Goal: Task Accomplishment & Management: Complete application form

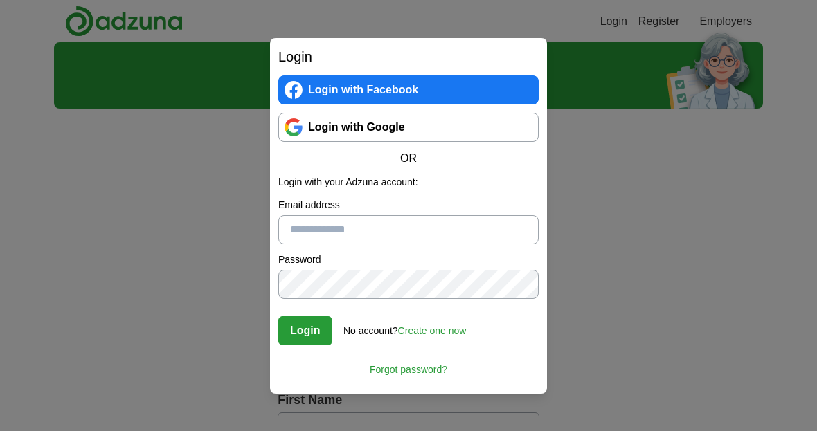
click at [434, 331] on link "Create one now" at bounding box center [432, 331] width 69 height 11
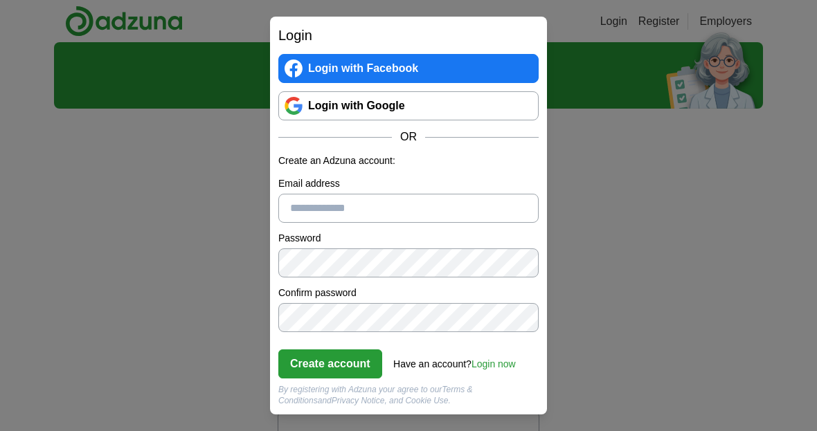
click at [464, 206] on input "Email address" at bounding box center [408, 208] width 260 height 29
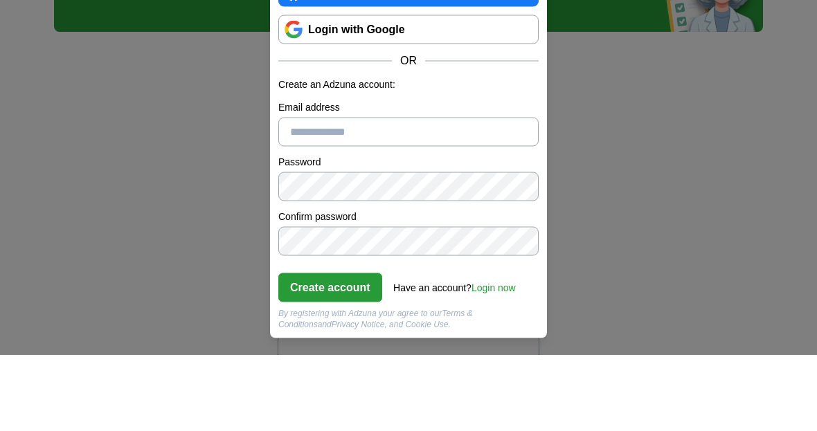
type input "**********"
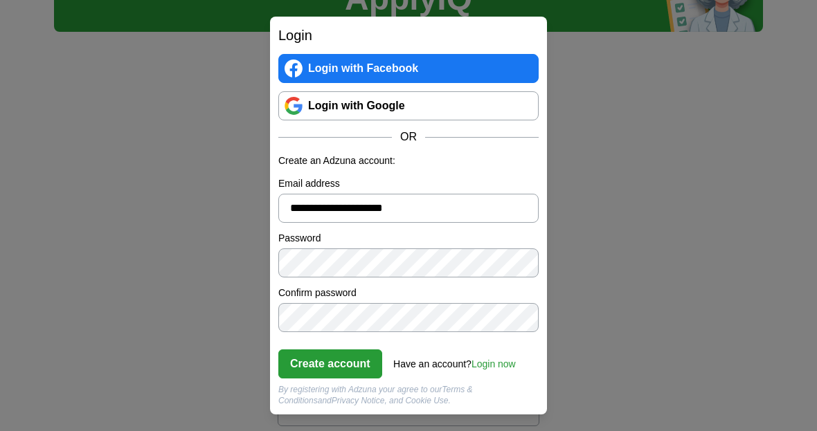
scroll to position [76, 0]
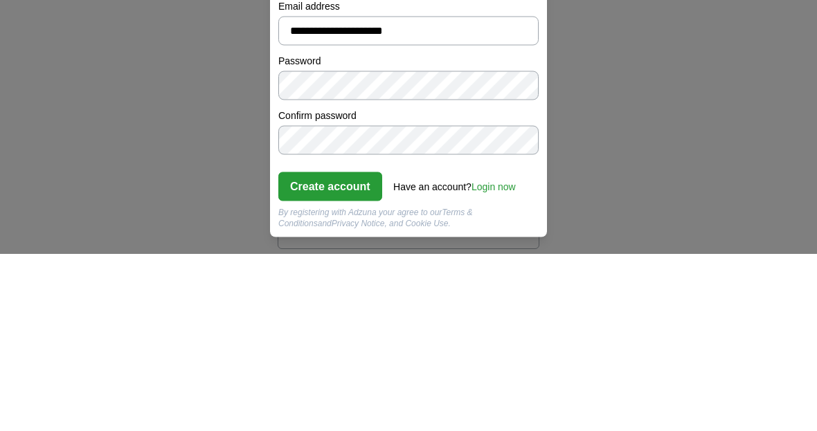
click at [340, 350] on button "Create account" at bounding box center [330, 364] width 104 height 29
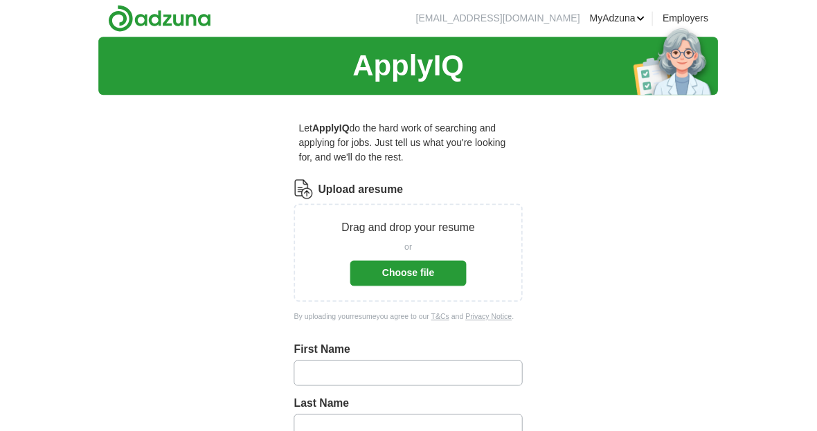
scroll to position [299, 0]
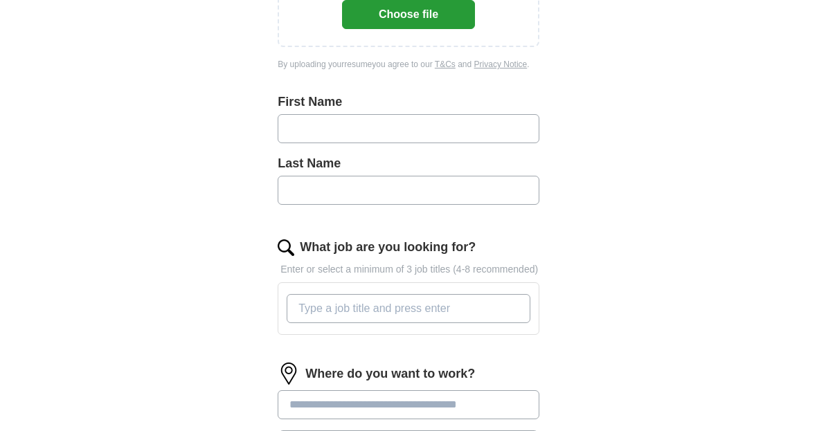
click at [480, 116] on input "text" at bounding box center [409, 128] width 262 height 29
type input "*******"
click at [372, 189] on input "text" at bounding box center [409, 190] width 262 height 29
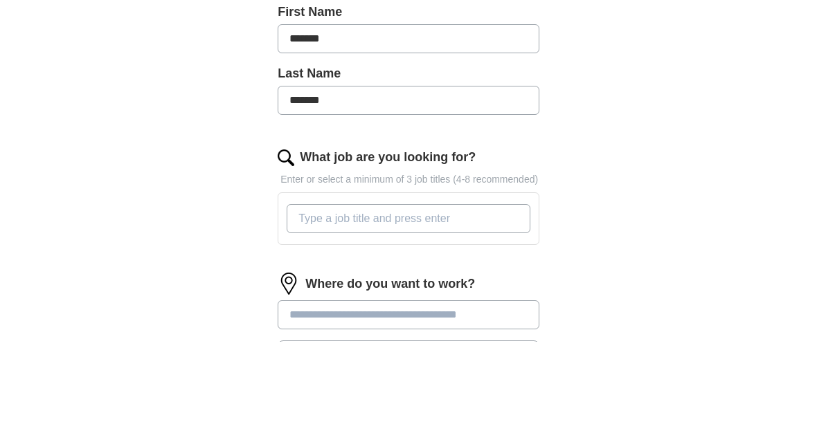
type input "*******"
click at [632, 136] on div "ApplyIQ Let ApplyIQ do the hard work of searching and applying for jobs. Just t…" at bounding box center [408, 189] width 709 height 891
click at [436, 229] on input "What job are you looking for?" at bounding box center [409, 219] width 244 height 29
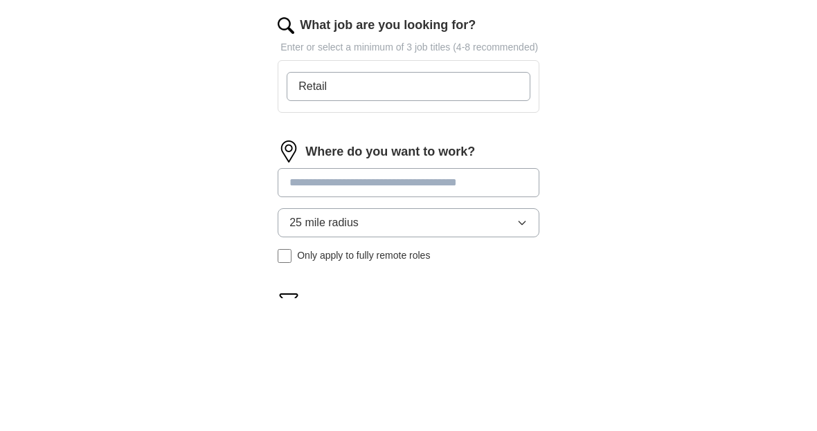
click at [693, 148] on div "ApplyIQ Let ApplyIQ do the hard work of searching and applying for jobs. Just t…" at bounding box center [408, 99] width 709 height 891
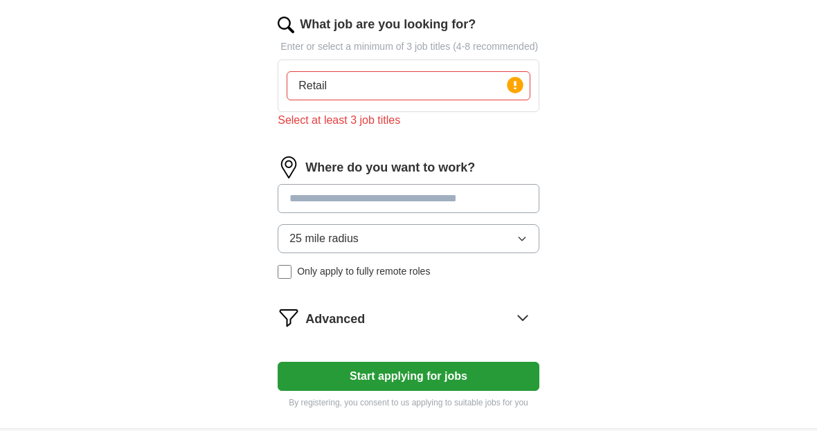
click at [510, 93] on circle at bounding box center [515, 85] width 16 height 16
click at [465, 100] on input "Retail" at bounding box center [409, 85] width 244 height 29
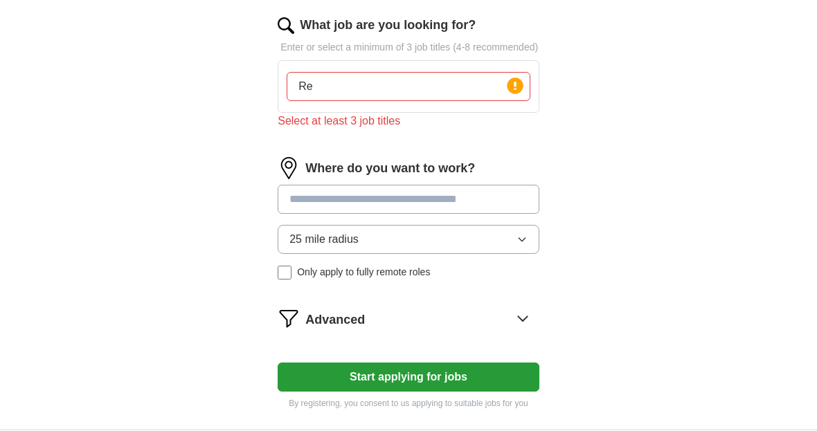
type input "R"
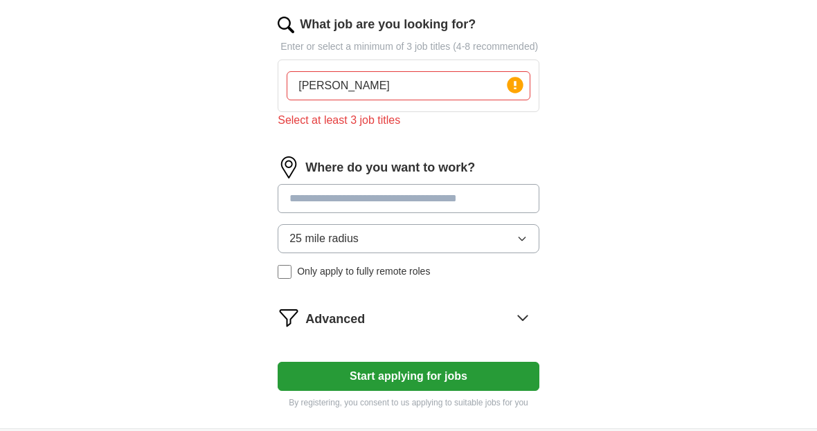
click at [506, 101] on input "[PERSON_NAME]" at bounding box center [409, 86] width 244 height 29
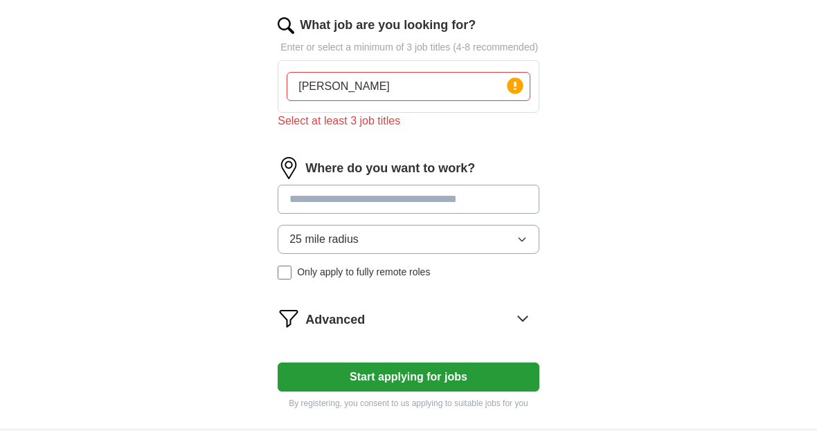
click at [506, 101] on input "[PERSON_NAME]" at bounding box center [409, 86] width 244 height 29
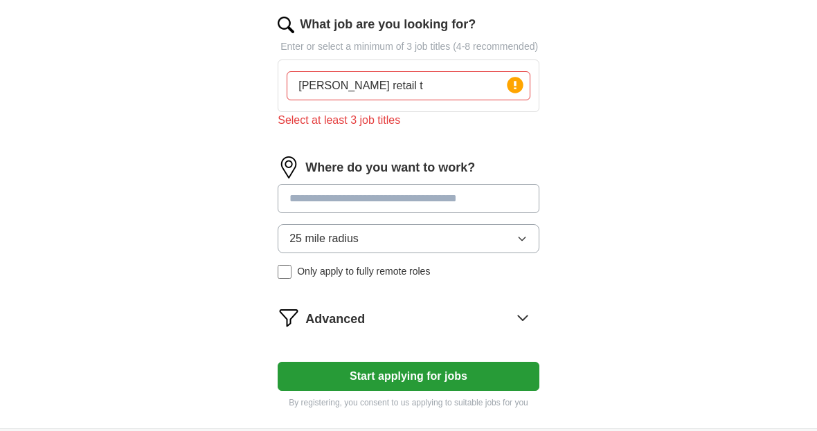
click at [472, 101] on input "[PERSON_NAME] retail t" at bounding box center [409, 86] width 244 height 29
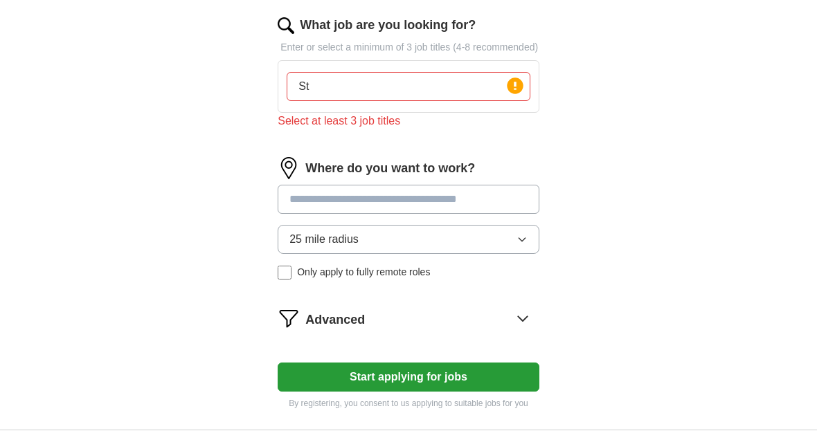
type input "S"
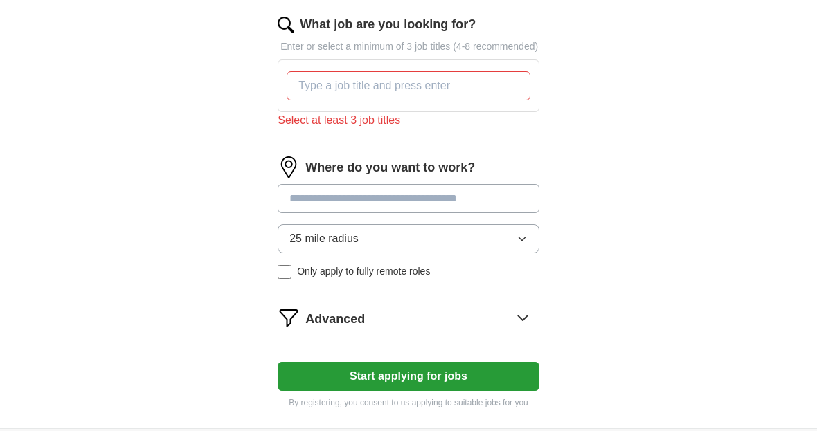
click at [471, 209] on input at bounding box center [409, 199] width 262 height 29
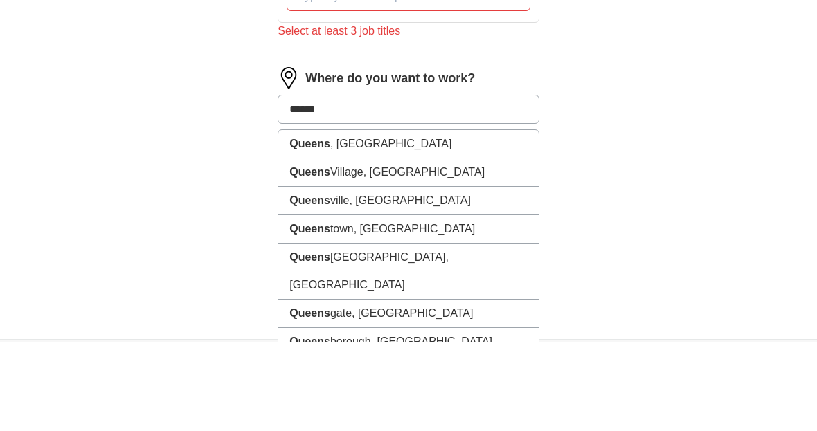
type input "******"
click at [434, 220] on li "[GEOGRAPHIC_DATA] , [GEOGRAPHIC_DATA]" at bounding box center [408, 234] width 260 height 28
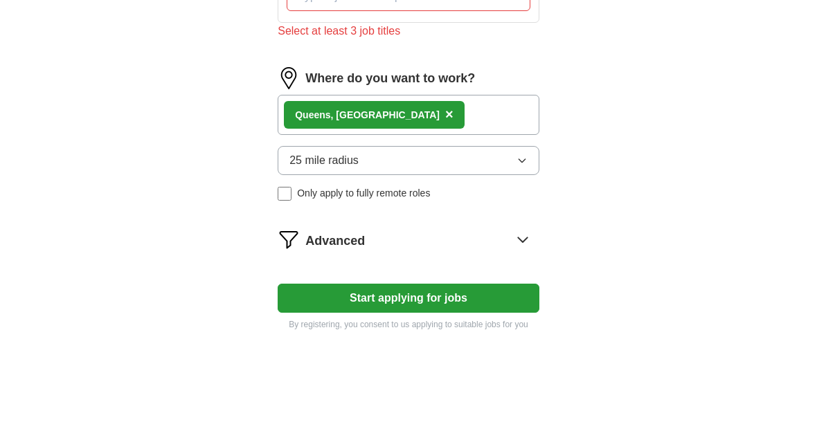
scroll to position [611, 0]
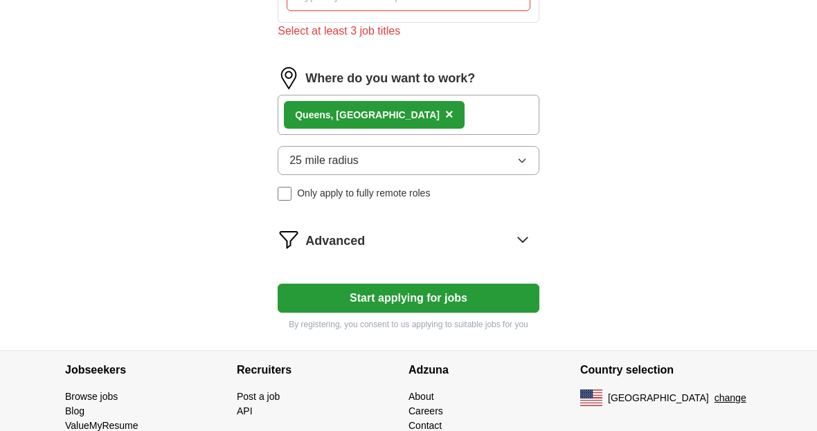
click at [413, 175] on button "25 mile radius" at bounding box center [409, 160] width 262 height 29
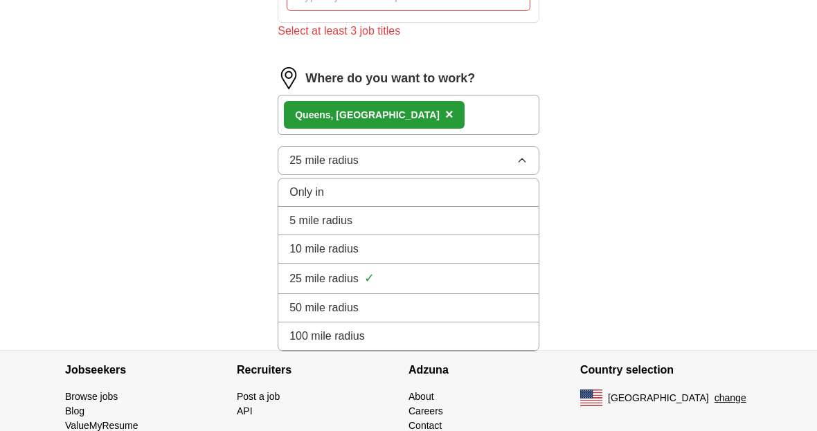
click at [430, 173] on button "25 mile radius" at bounding box center [409, 160] width 262 height 29
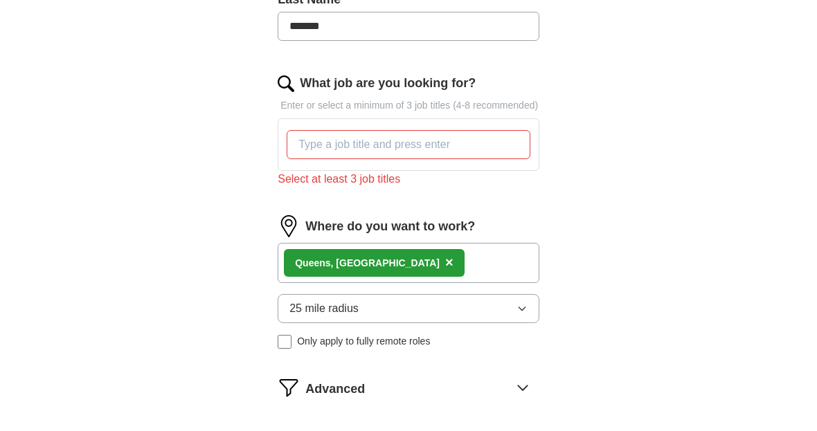
scroll to position [454, 0]
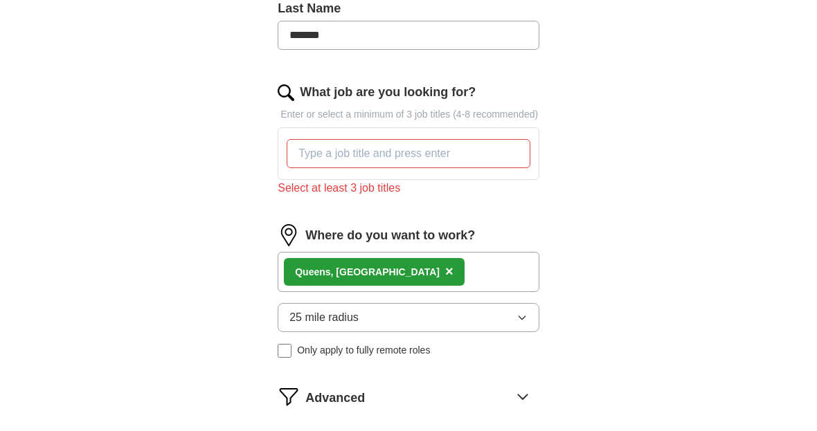
click at [501, 168] on input "What job are you looking for?" at bounding box center [409, 153] width 244 height 29
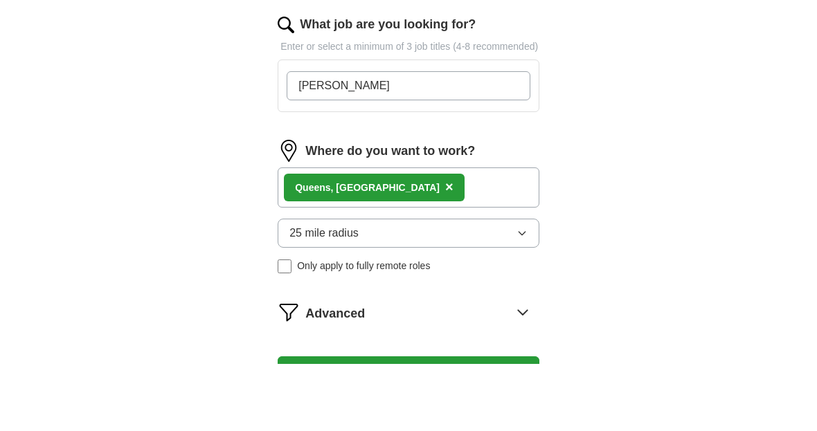
type input "[PERSON_NAME]"
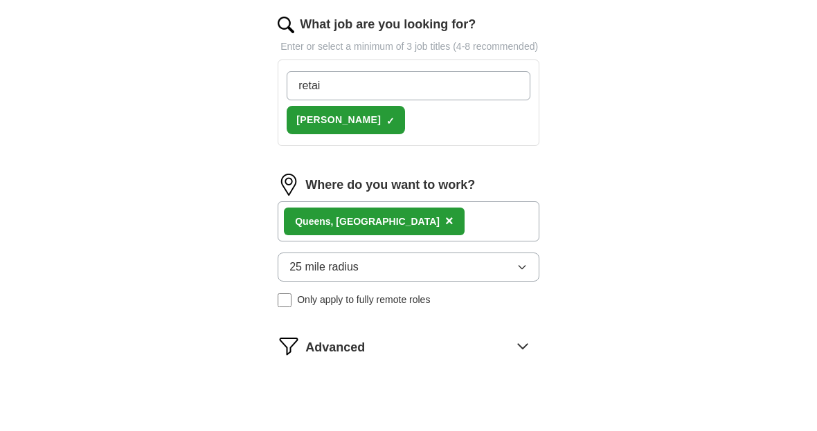
type input "retail"
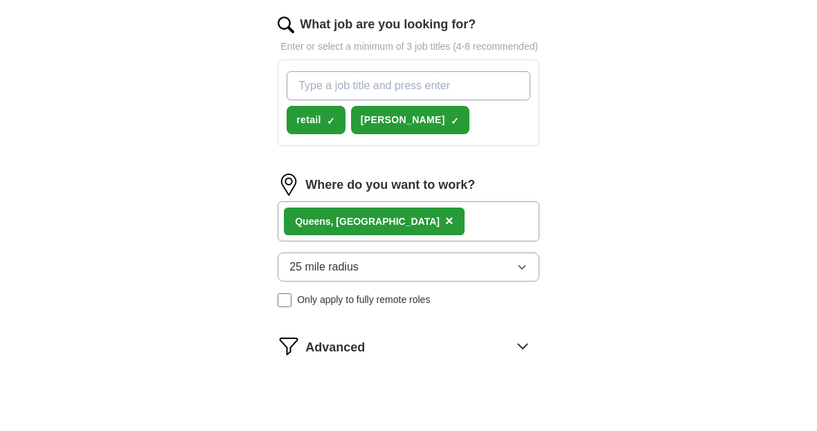
click at [766, 137] on div "ApplyIQ Let ApplyIQ do the hard work of searching and applying for jobs. Just t…" at bounding box center [408, 57] width 817 height 936
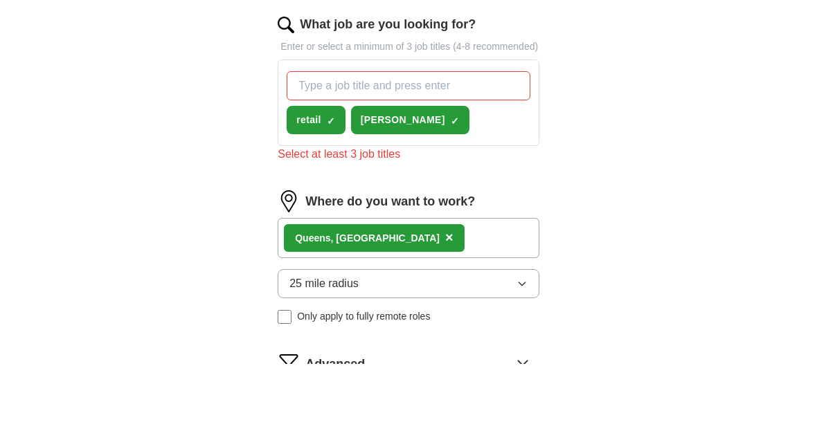
scroll to position [521, 0]
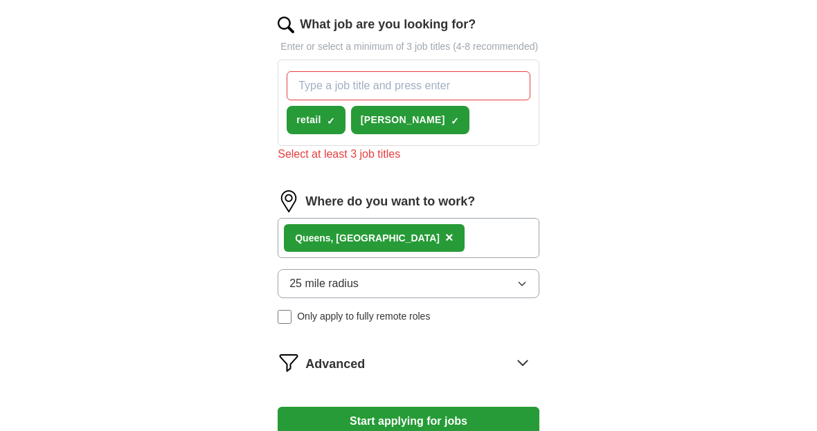
click at [310, 101] on input "What job are you looking for?" at bounding box center [409, 86] width 244 height 29
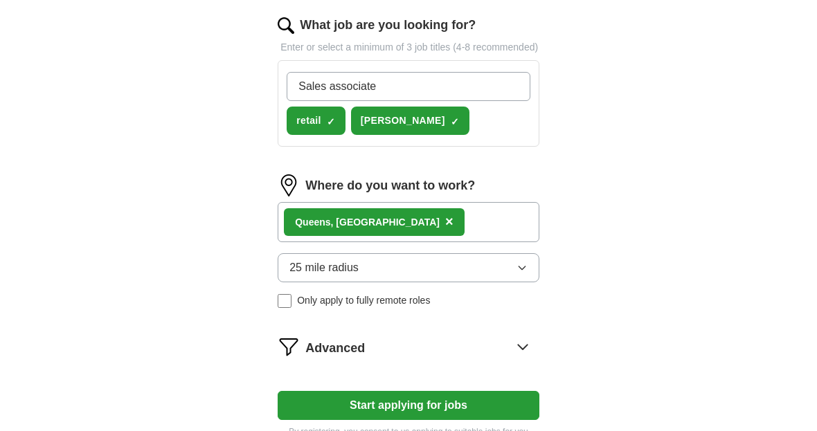
type input "Sales associate"
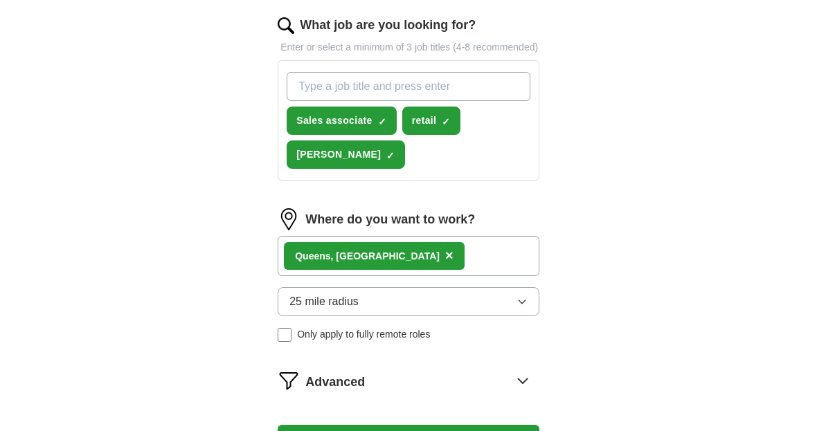
click at [765, 162] on div "ApplyIQ Let ApplyIQ do the hard work of searching and applying for jobs. Just t…" at bounding box center [408, 6] width 817 height 970
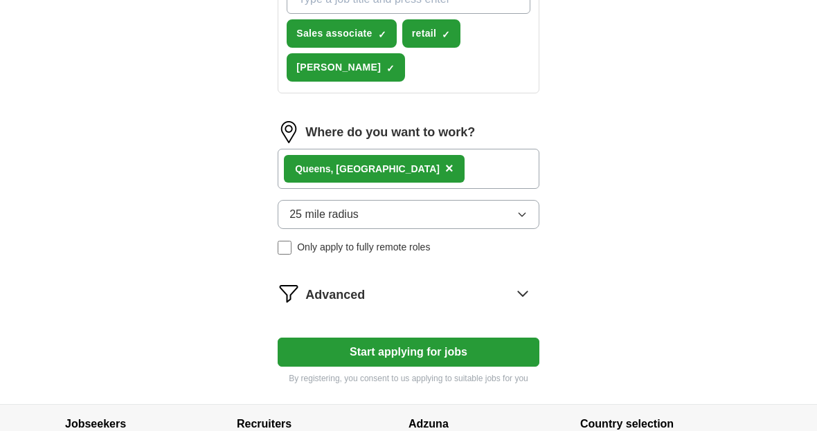
scroll to position [629, 0]
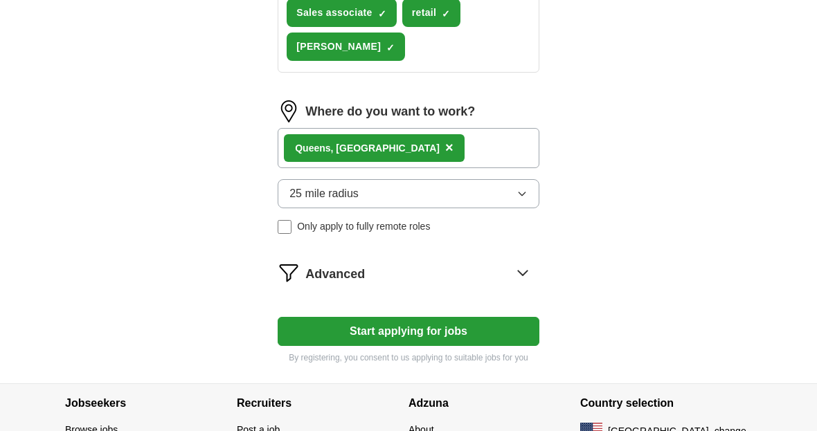
click at [326, 342] on button "Start applying for jobs" at bounding box center [409, 331] width 262 height 29
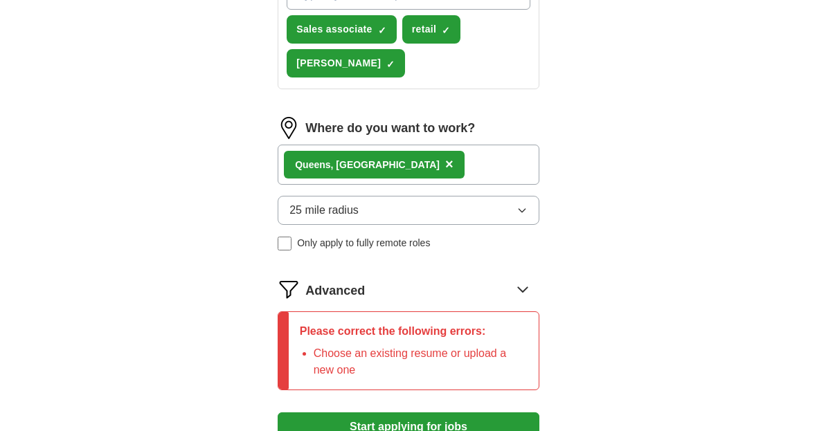
click at [299, 301] on img at bounding box center [289, 289] width 22 height 22
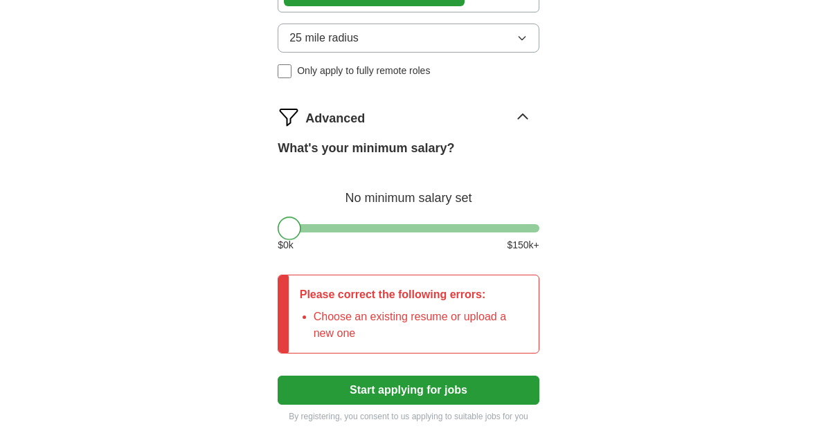
scroll to position [801, 0]
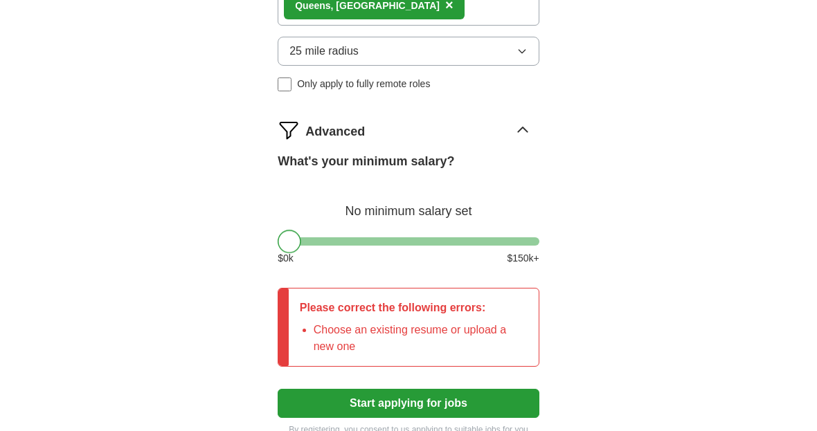
click at [316, 141] on span "Advanced" at bounding box center [335, 132] width 60 height 19
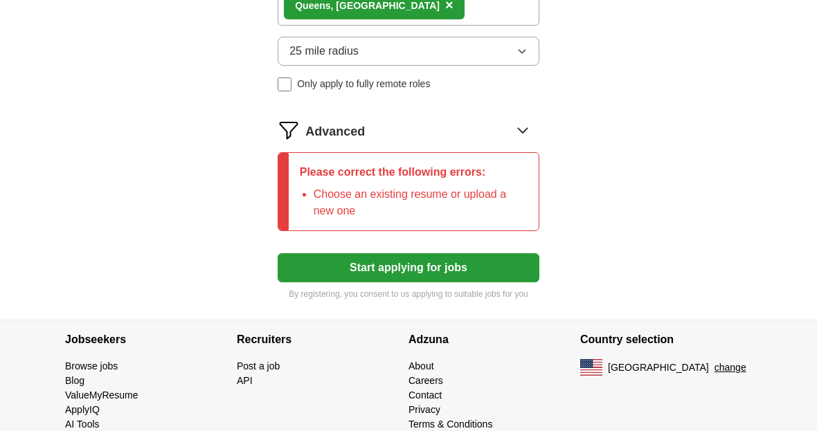
scroll to position [724, 0]
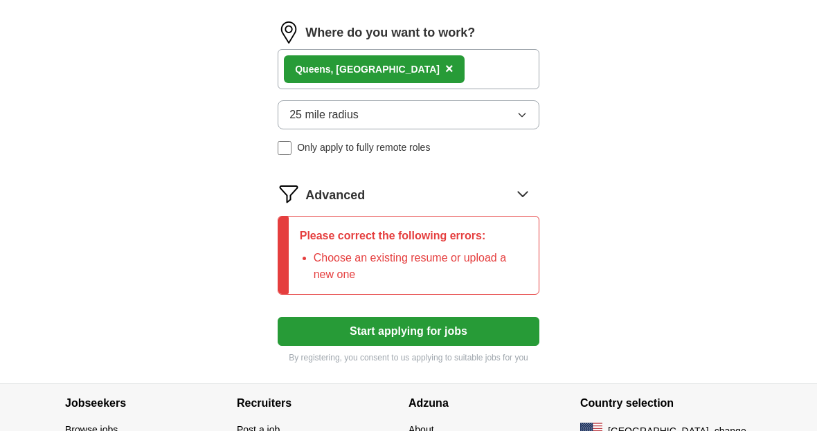
click at [305, 244] on p "Please correct the following errors:" at bounding box center [414, 236] width 228 height 17
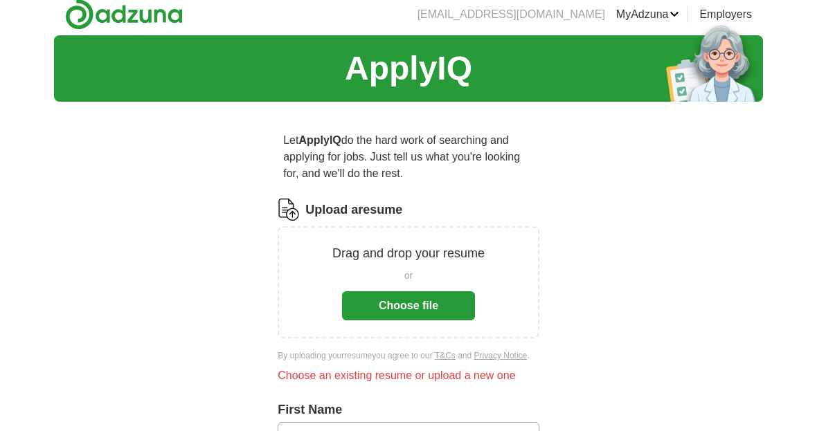
scroll to position [0, 0]
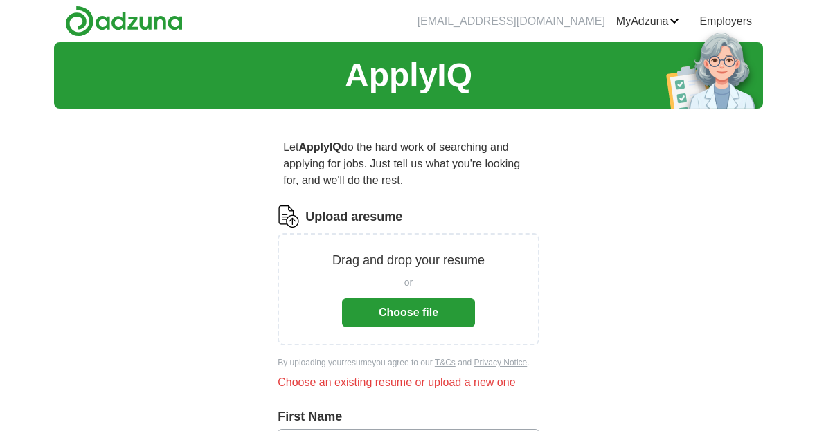
click at [463, 318] on button "Choose file" at bounding box center [408, 313] width 133 height 29
click at [425, 313] on button "Choose file" at bounding box center [408, 313] width 133 height 29
click at [458, 316] on button "Choose file" at bounding box center [408, 313] width 133 height 29
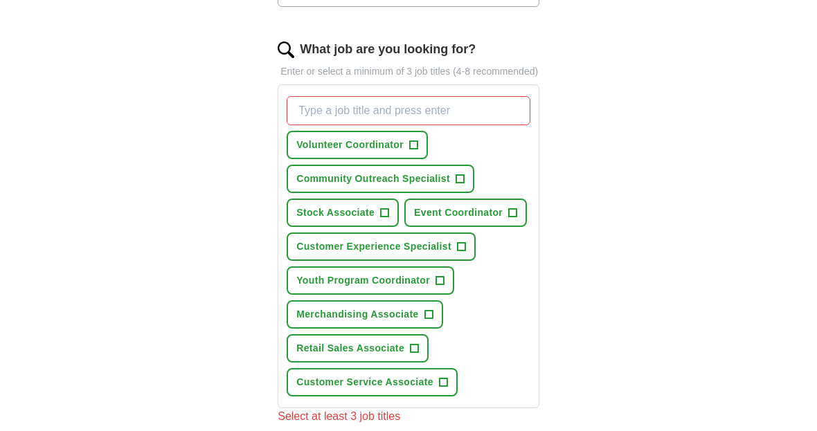
scroll to position [456, 0]
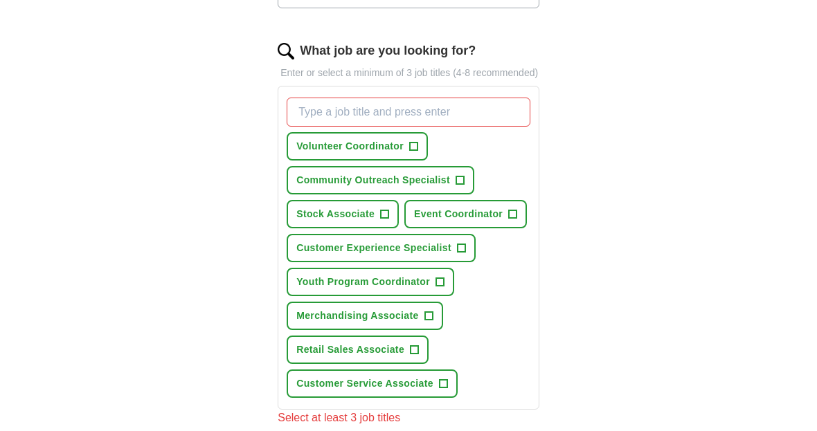
click at [381, 221] on span "+" at bounding box center [385, 215] width 8 height 11
click at [491, 123] on input "What job are you looking for?" at bounding box center [409, 112] width 244 height 29
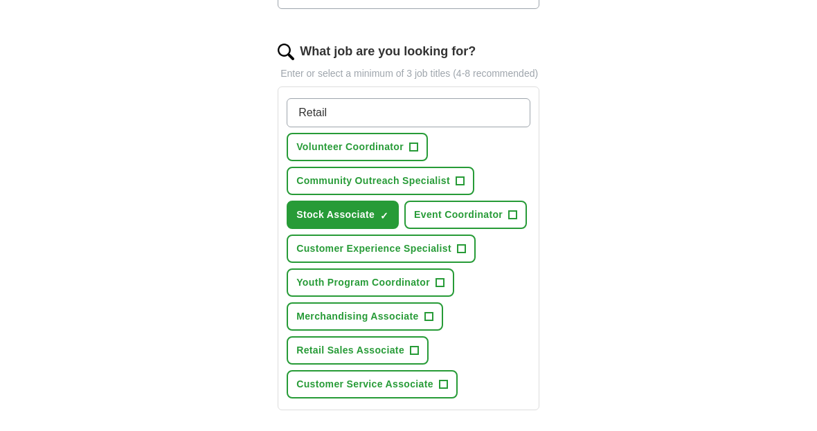
type input "Retail"
click at [749, 129] on div "ApplyIQ Let ApplyIQ do the hard work of searching and applying for jobs. Just t…" at bounding box center [408, 185] width 709 height 1198
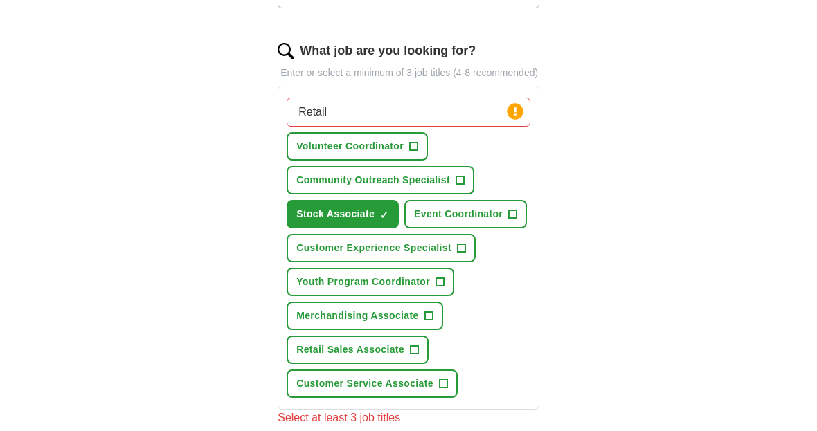
click at [481, 127] on input "Retail" at bounding box center [409, 112] width 244 height 29
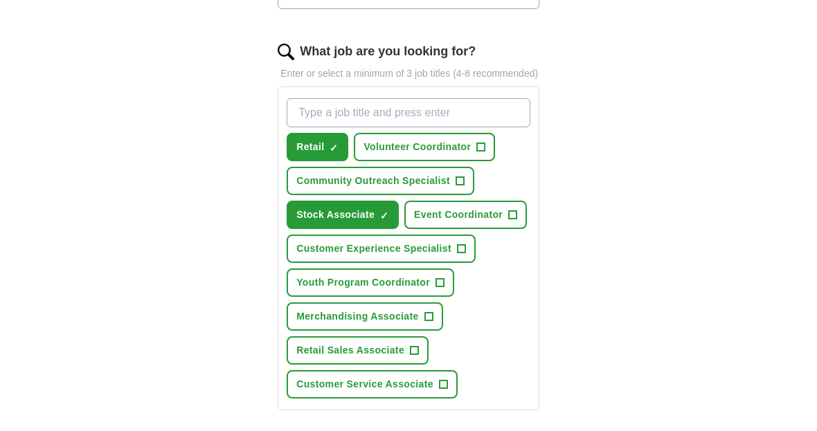
click at [744, 150] on div "ApplyIQ Let ApplyIQ do the hard work of searching and applying for jobs. Just t…" at bounding box center [408, 185] width 709 height 1198
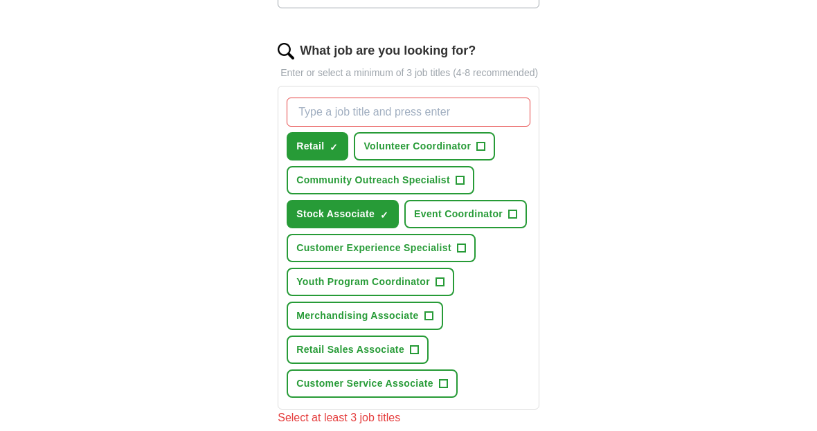
click at [466, 123] on input "What job are you looking for?" at bounding box center [409, 112] width 244 height 29
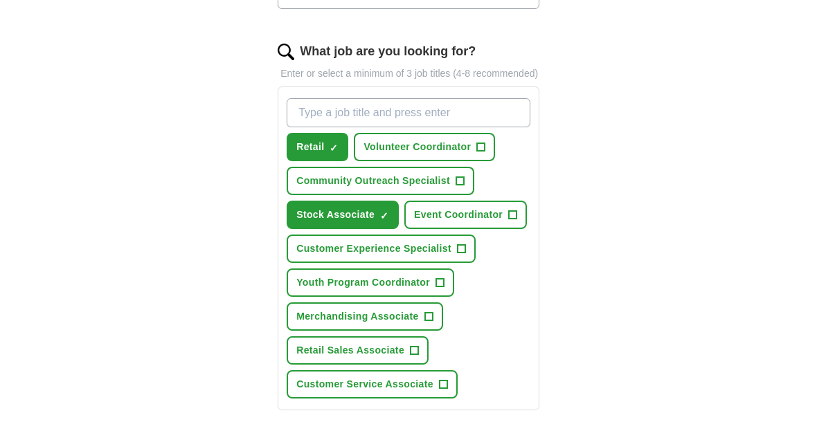
click at [640, 56] on div "ApplyIQ Let ApplyIQ do the hard work of searching and applying for jobs. Just t…" at bounding box center [408, 185] width 709 height 1198
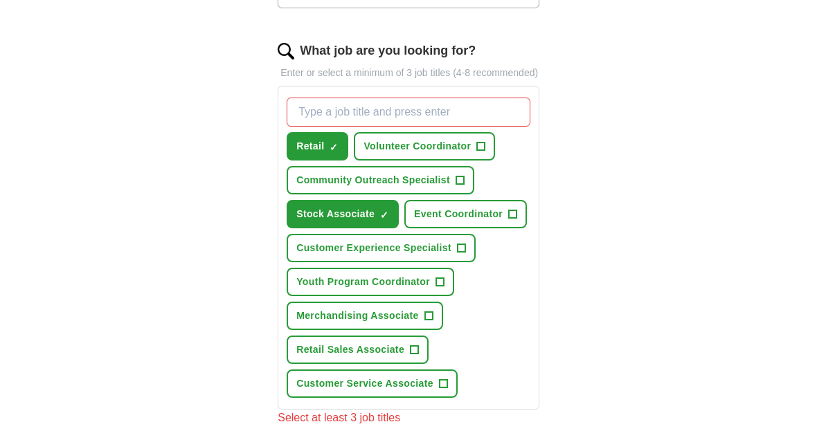
click at [413, 365] on button "Retail Sales Associate +" at bounding box center [358, 351] width 142 height 28
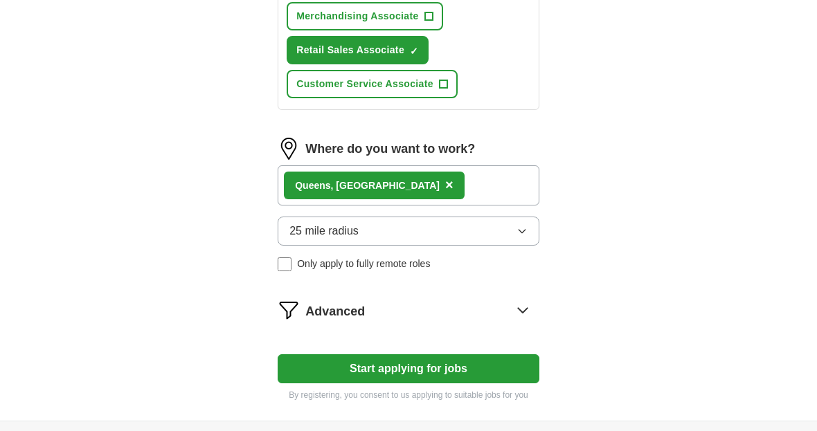
scroll to position [794, 0]
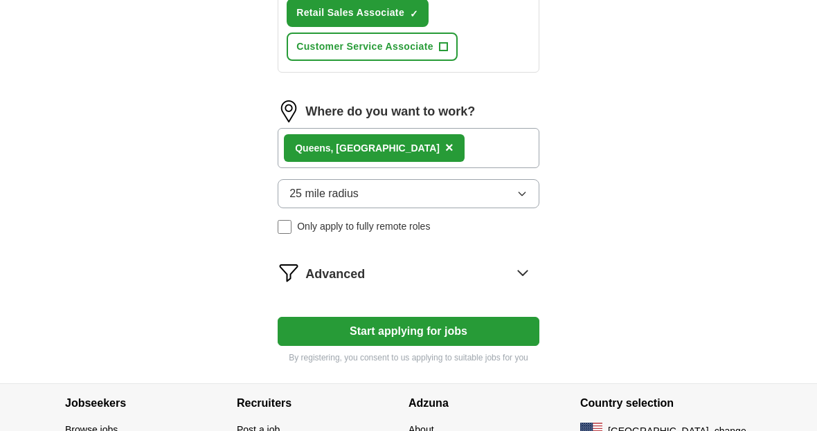
click at [503, 346] on button "Start applying for jobs" at bounding box center [409, 331] width 262 height 29
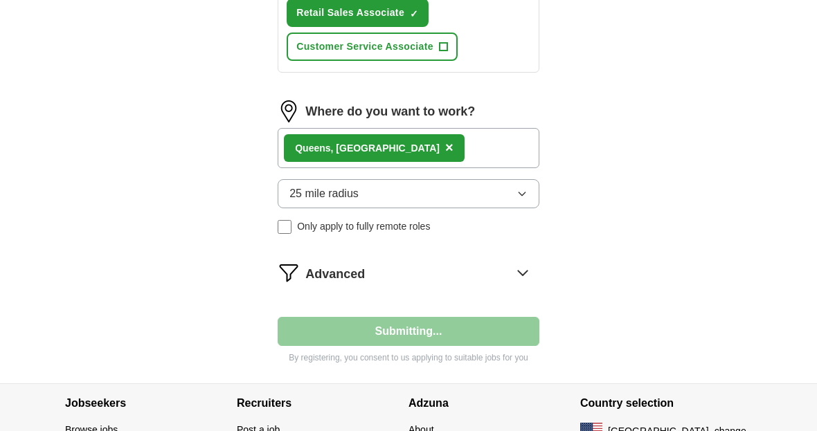
select select "**"
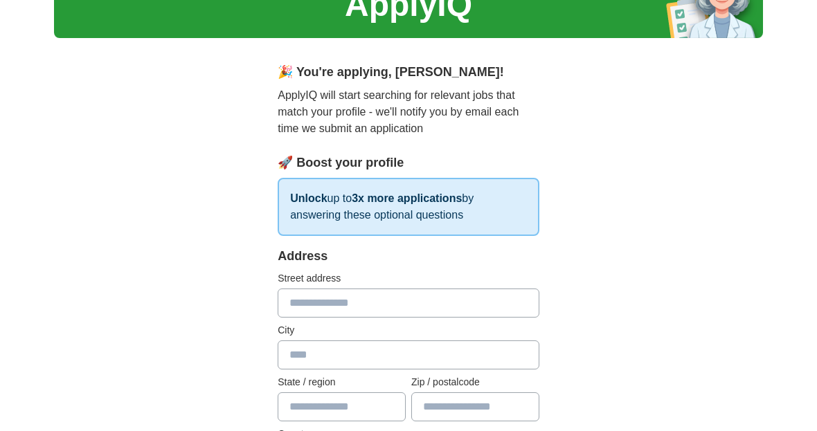
scroll to position [100, 0]
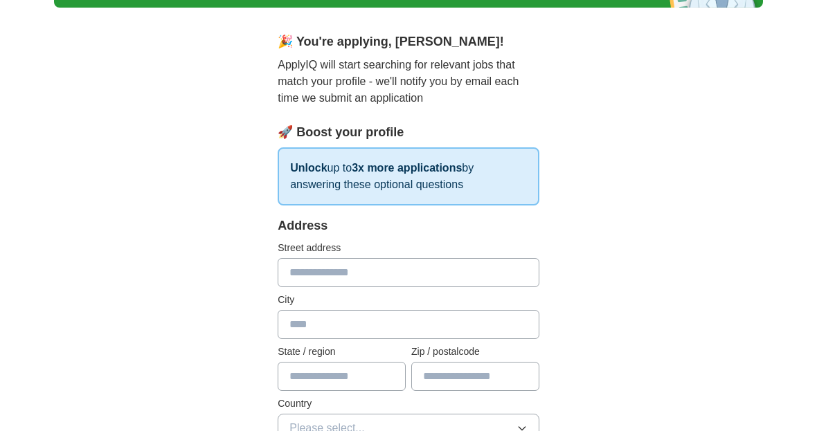
click at [436, 269] on input "text" at bounding box center [409, 273] width 262 height 29
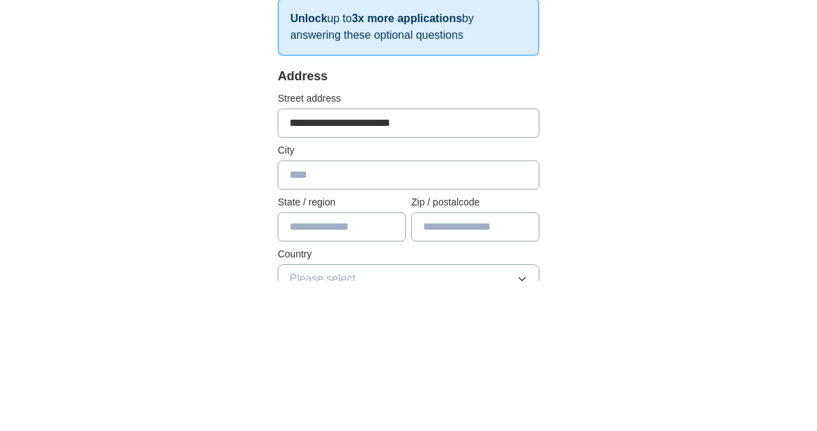
type input "**********"
click at [464, 311] on input "text" at bounding box center [409, 325] width 262 height 29
type input "**********"
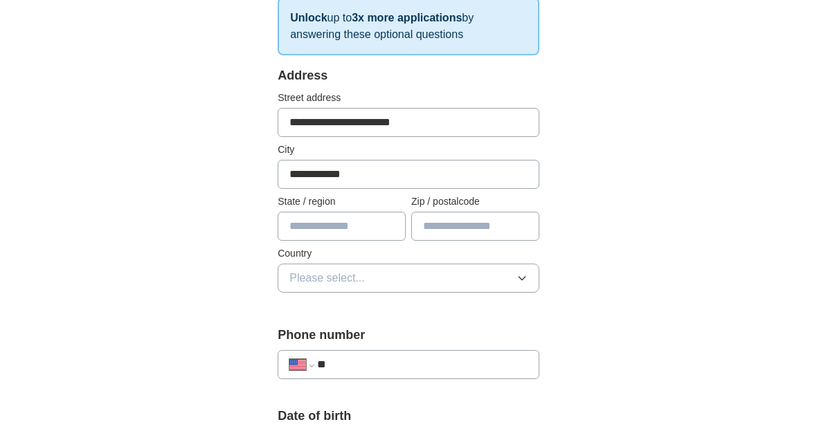
click at [360, 233] on input "text" at bounding box center [342, 226] width 128 height 29
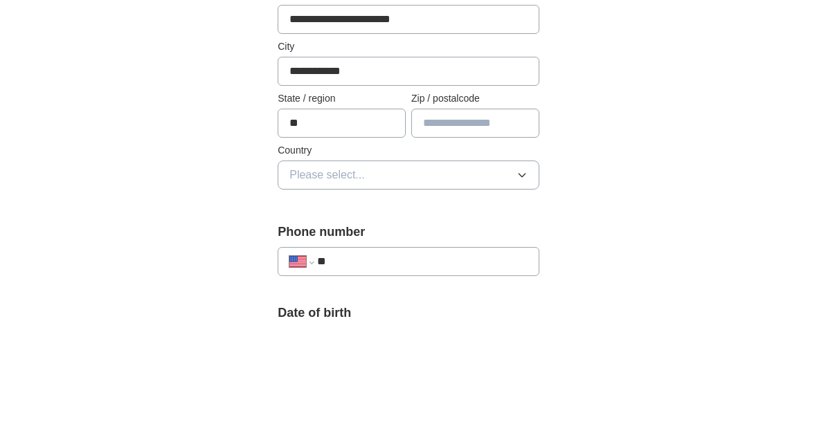
type input "**"
click at [516, 213] on input "text" at bounding box center [475, 227] width 128 height 29
type input "*****"
click at [435, 265] on button "Please select..." at bounding box center [409, 279] width 262 height 29
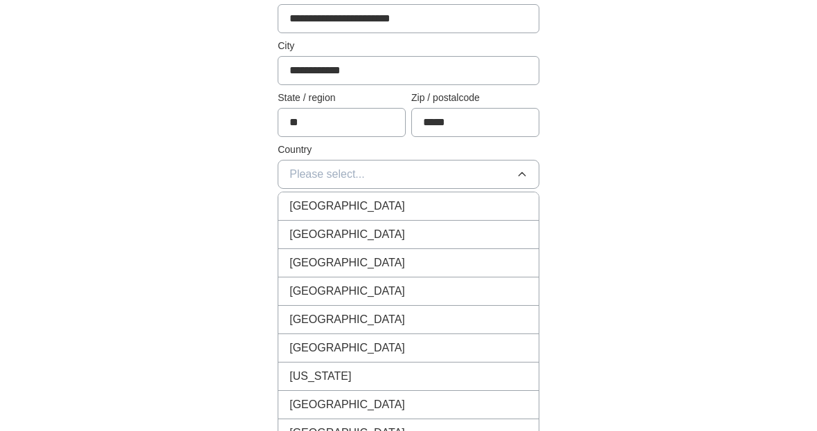
scroll to position [355, 0]
click at [377, 245] on li "[GEOGRAPHIC_DATA]" at bounding box center [408, 235] width 260 height 28
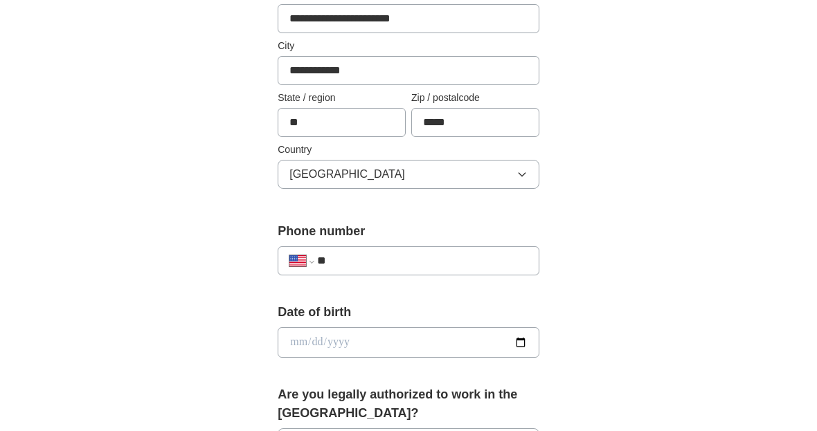
click at [407, 269] on input "**" at bounding box center [422, 261] width 211 height 17
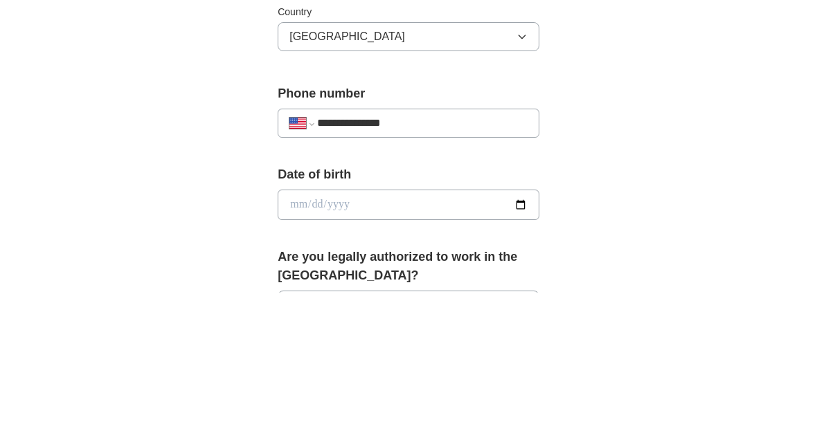
type input "**********"
click at [632, 186] on div "**********" at bounding box center [408, 327] width 709 height 1278
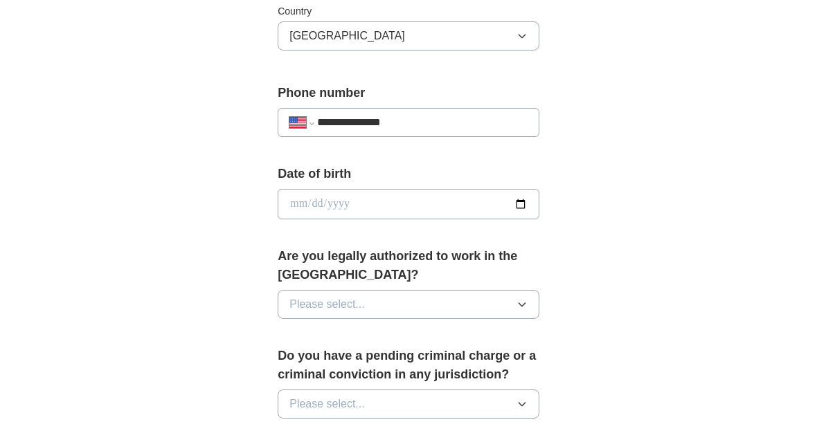
click at [504, 204] on input "date" at bounding box center [409, 205] width 262 height 30
type input "**********"
click at [494, 294] on button "Please select..." at bounding box center [409, 304] width 262 height 29
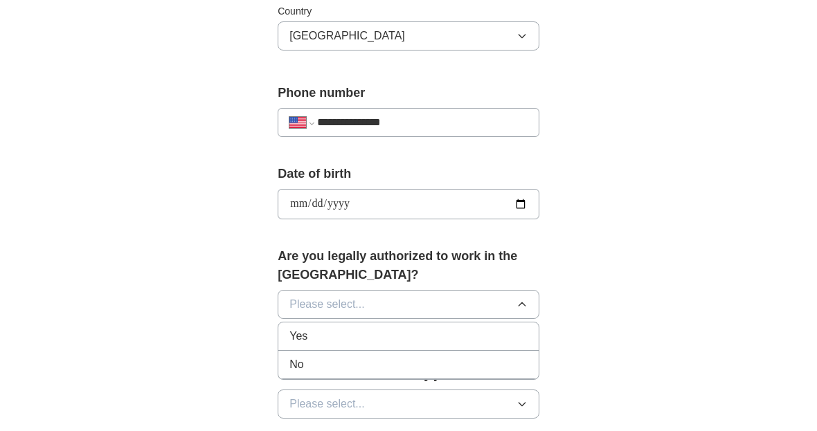
click at [493, 328] on div "Yes" at bounding box center [408, 336] width 238 height 17
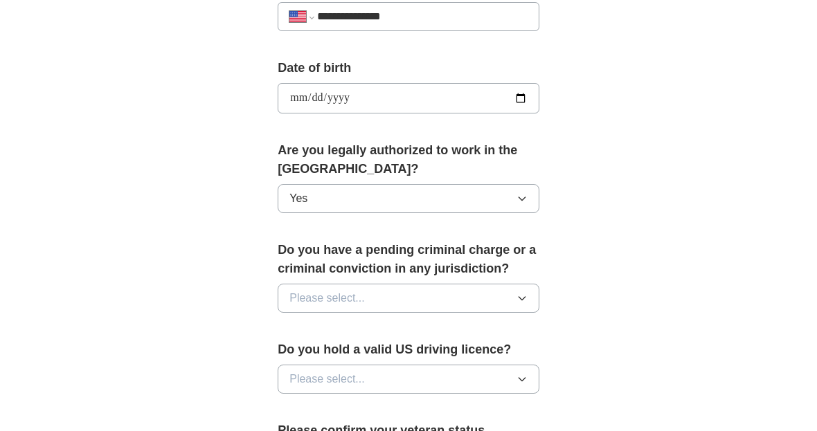
scroll to position [600, 0]
click at [505, 288] on button "Please select..." at bounding box center [409, 298] width 262 height 29
click at [496, 355] on div "No" at bounding box center [408, 358] width 238 height 17
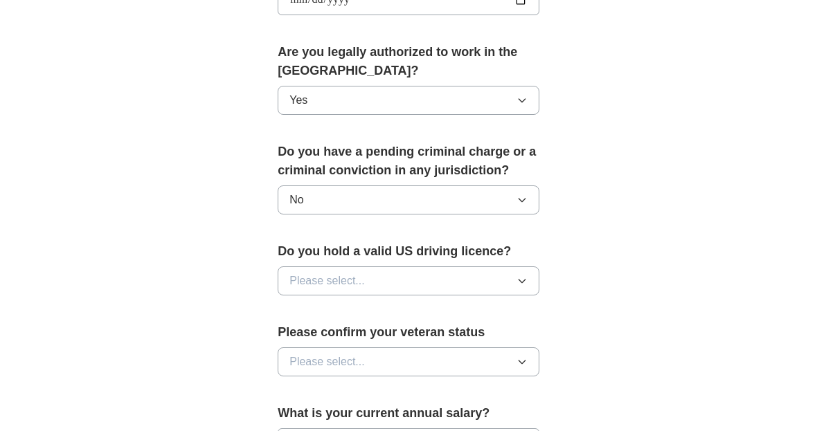
scroll to position [700, 0]
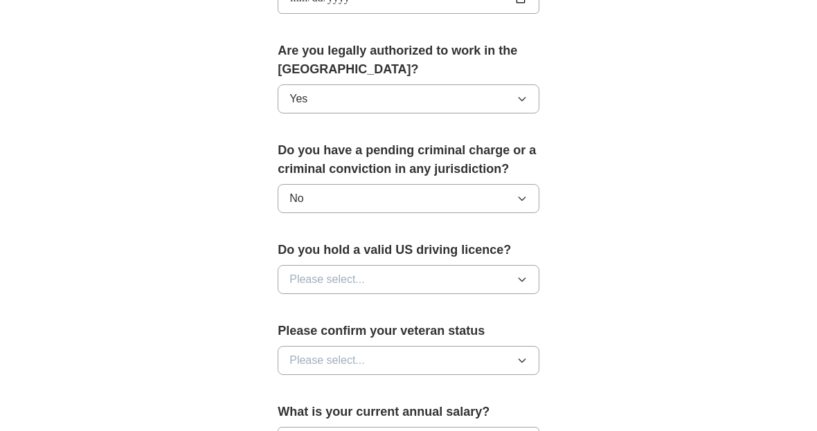
click at [506, 269] on button "Please select..." at bounding box center [409, 279] width 262 height 29
click at [502, 303] on div "Yes" at bounding box center [408, 311] width 238 height 17
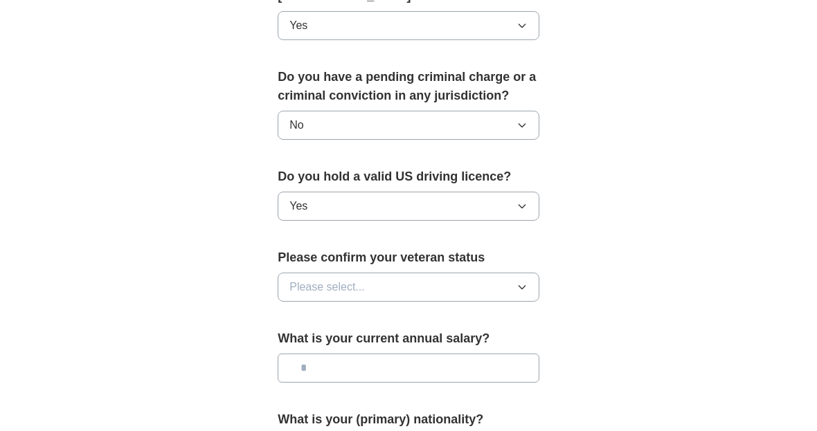
click at [504, 284] on button "Please select..." at bounding box center [409, 288] width 262 height 29
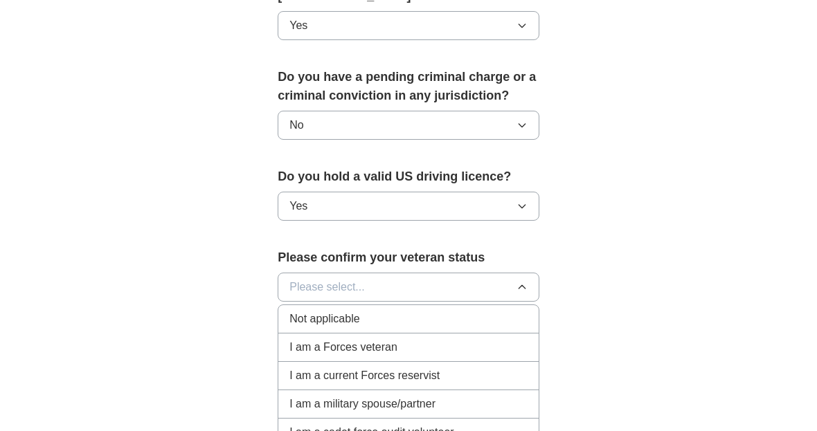
click at [496, 311] on div "Not applicable" at bounding box center [408, 319] width 238 height 17
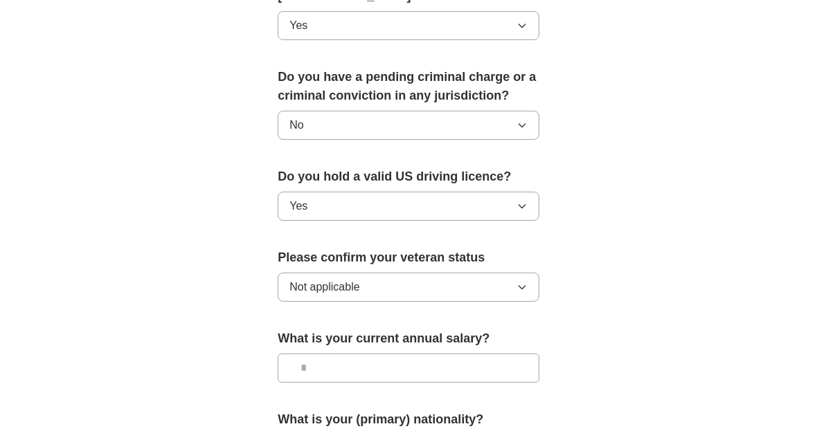
click at [513, 277] on button "Not applicable" at bounding box center [409, 287] width 262 height 29
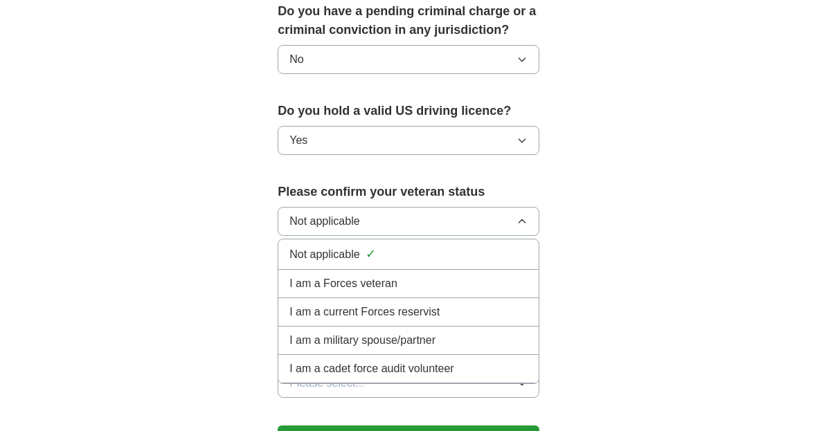
scroll to position [839, 0]
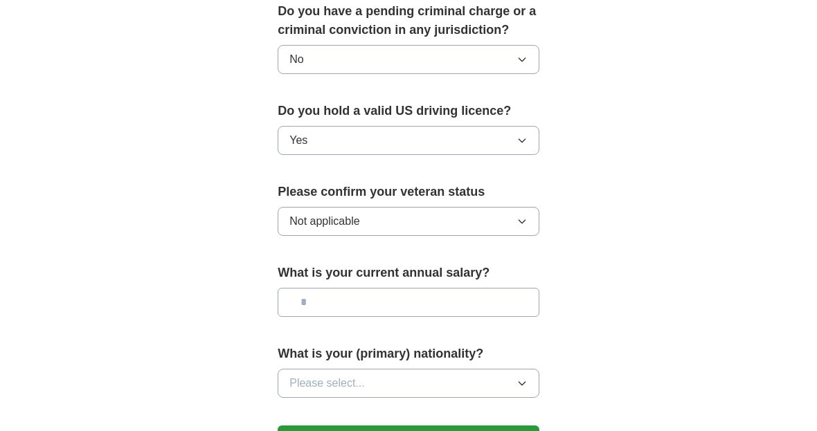
click at [507, 301] on input "text" at bounding box center [409, 302] width 262 height 29
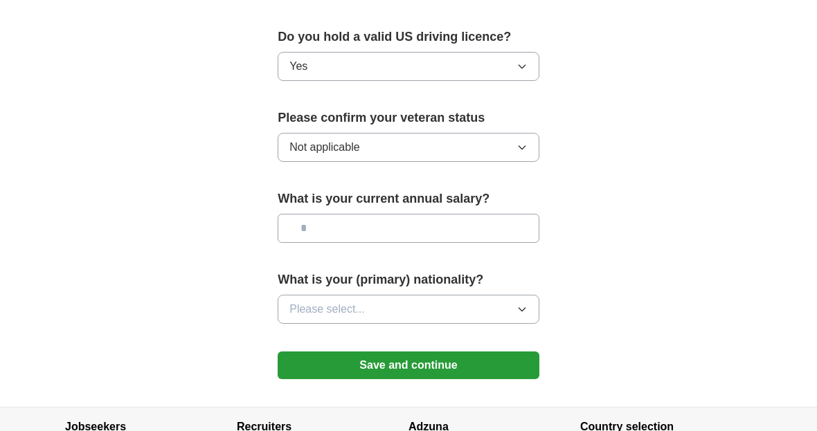
click at [507, 306] on button "Please select..." at bounding box center [409, 309] width 262 height 29
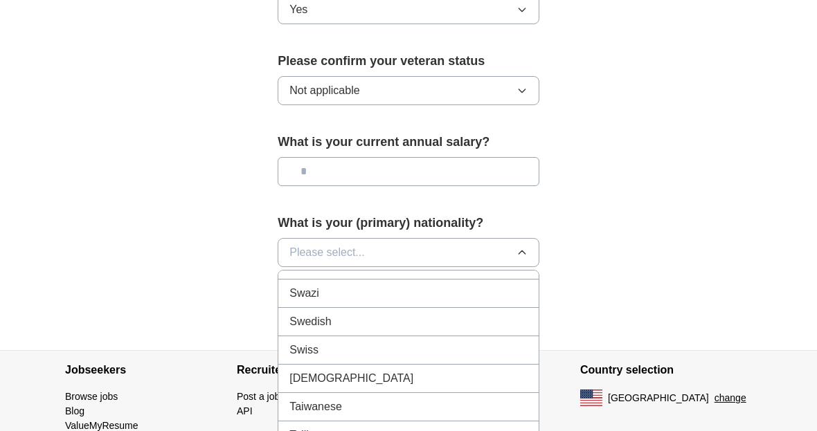
scroll to position [4747, 0]
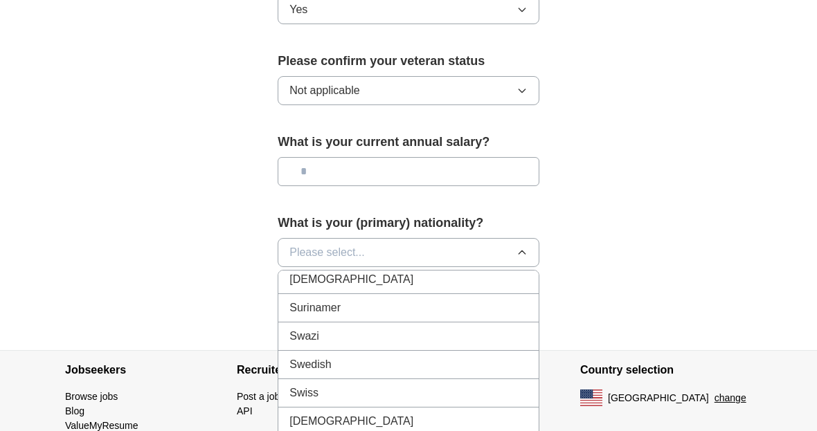
click at [481, 251] on button "Please select..." at bounding box center [409, 252] width 262 height 29
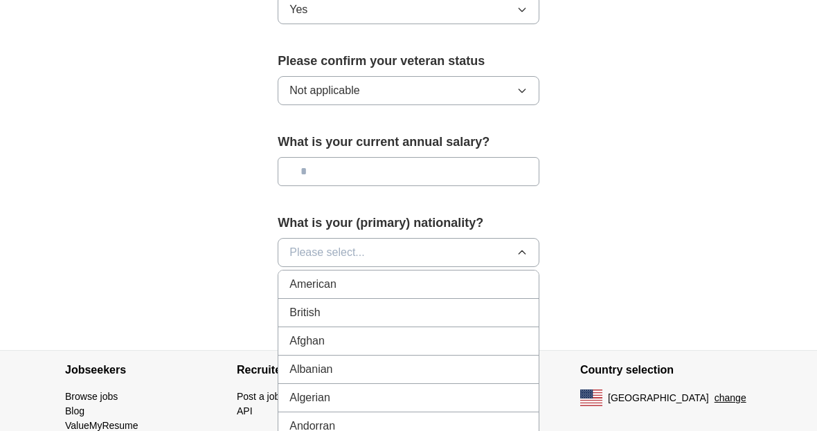
scroll to position [913, 0]
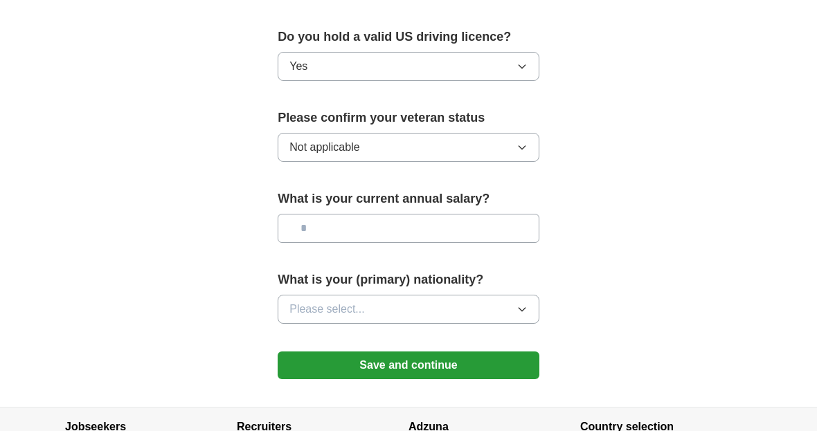
click at [448, 312] on button "Please select..." at bounding box center [409, 309] width 262 height 29
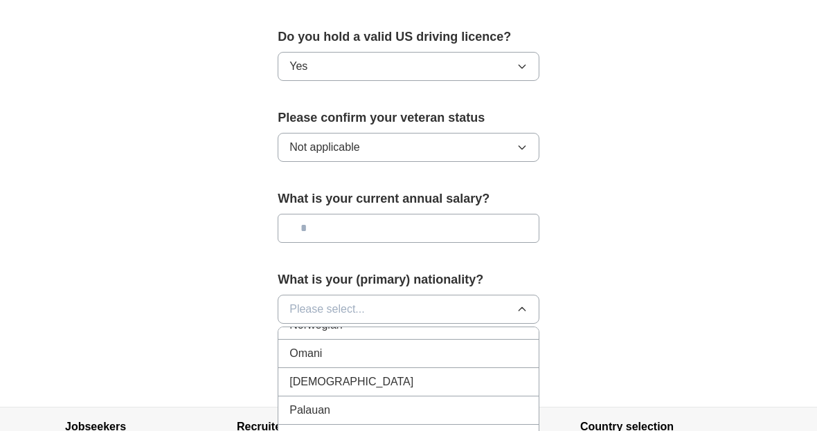
scroll to position [3793, 0]
click at [483, 431] on div "Panamanian" at bounding box center [408, 438] width 238 height 17
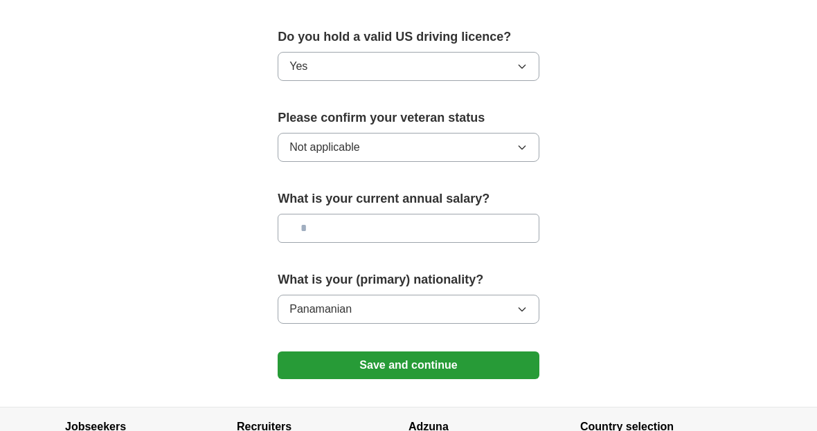
click at [513, 368] on button "Save and continue" at bounding box center [409, 366] width 262 height 28
